Goal: Task Accomplishment & Management: Manage account settings

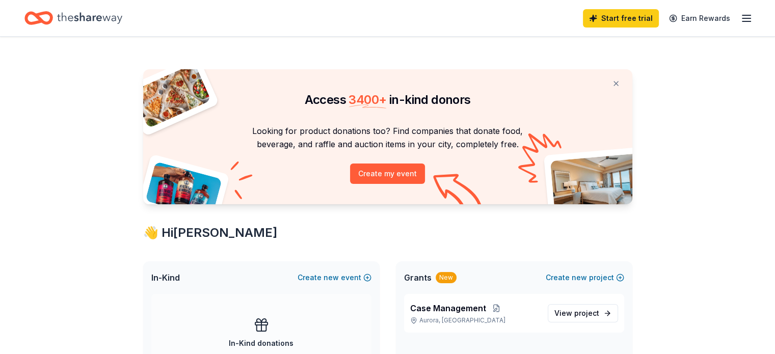
click at [738, 20] on div "Start free trial Earn Rewards" at bounding box center [387, 18] width 775 height 36
click at [740, 17] on icon "button" at bounding box center [746, 18] width 12 height 12
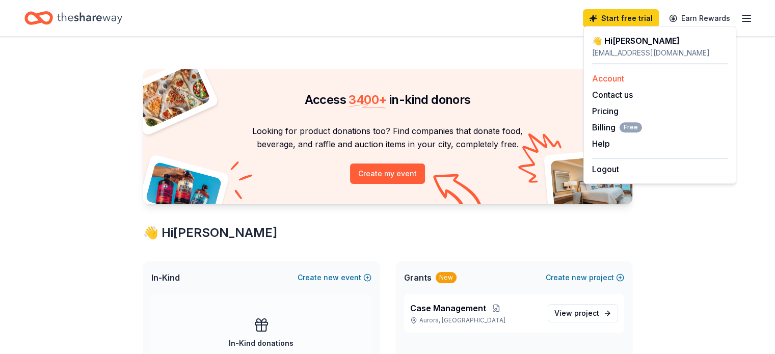
click at [614, 78] on link "Account" at bounding box center [608, 78] width 32 height 10
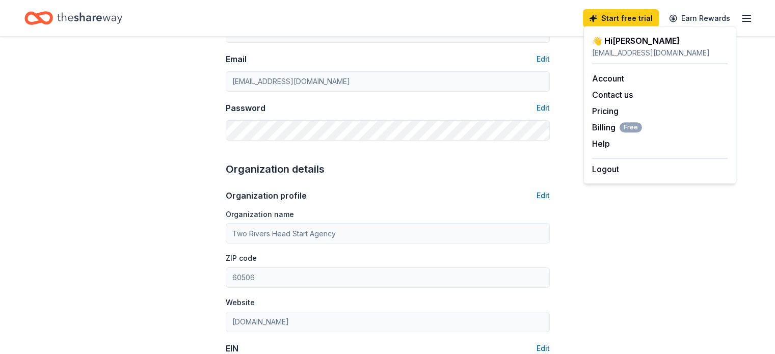
scroll to position [408, 0]
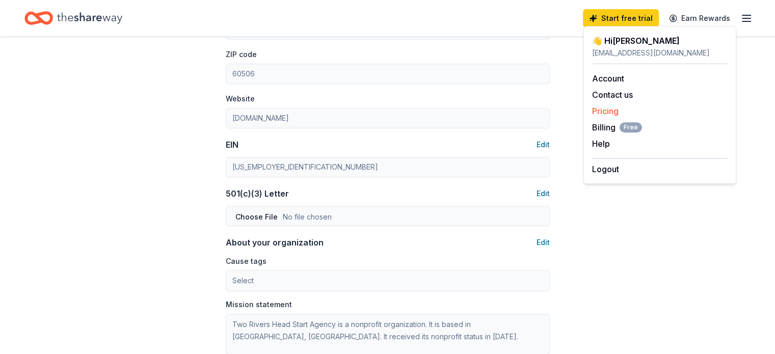
click at [607, 112] on link "Pricing" at bounding box center [605, 111] width 26 height 10
click at [605, 126] on span "Billing Free" at bounding box center [617, 127] width 50 height 12
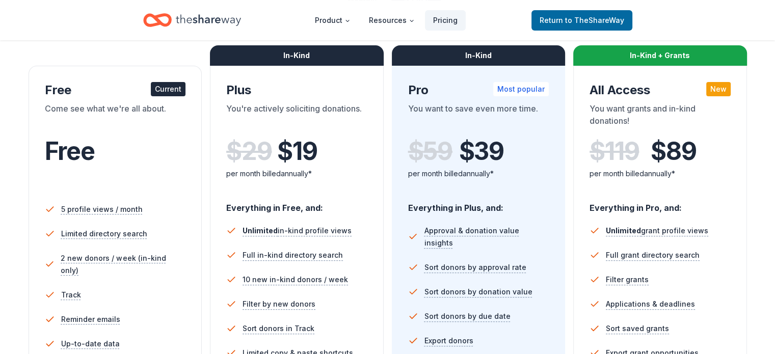
scroll to position [51, 0]
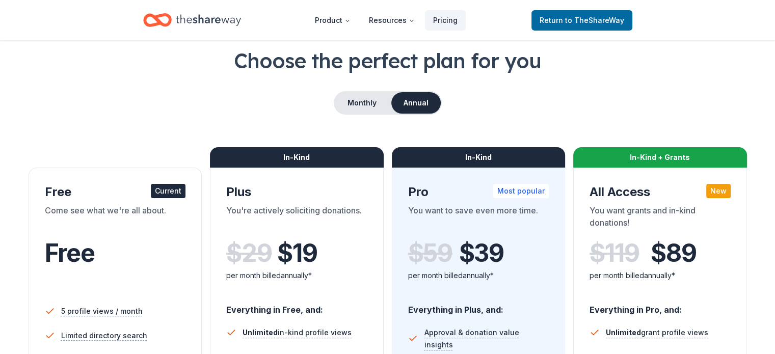
click at [413, 97] on button "Annual" at bounding box center [415, 102] width 49 height 21
click at [374, 108] on button "Monthly" at bounding box center [362, 102] width 55 height 21
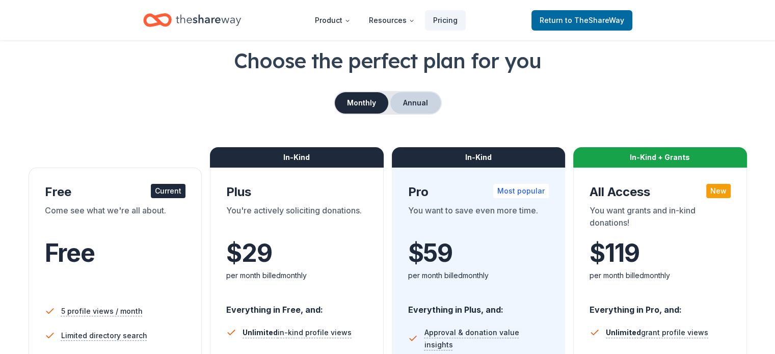
click at [422, 99] on button "Annual" at bounding box center [415, 102] width 50 height 21
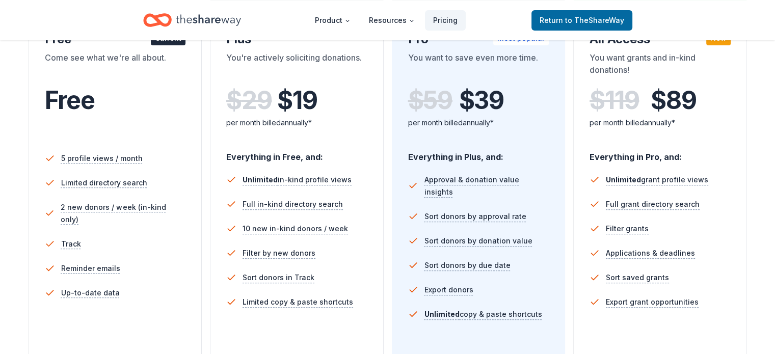
scroll to position [153, 0]
